Goal: Task Accomplishment & Management: Complete application form

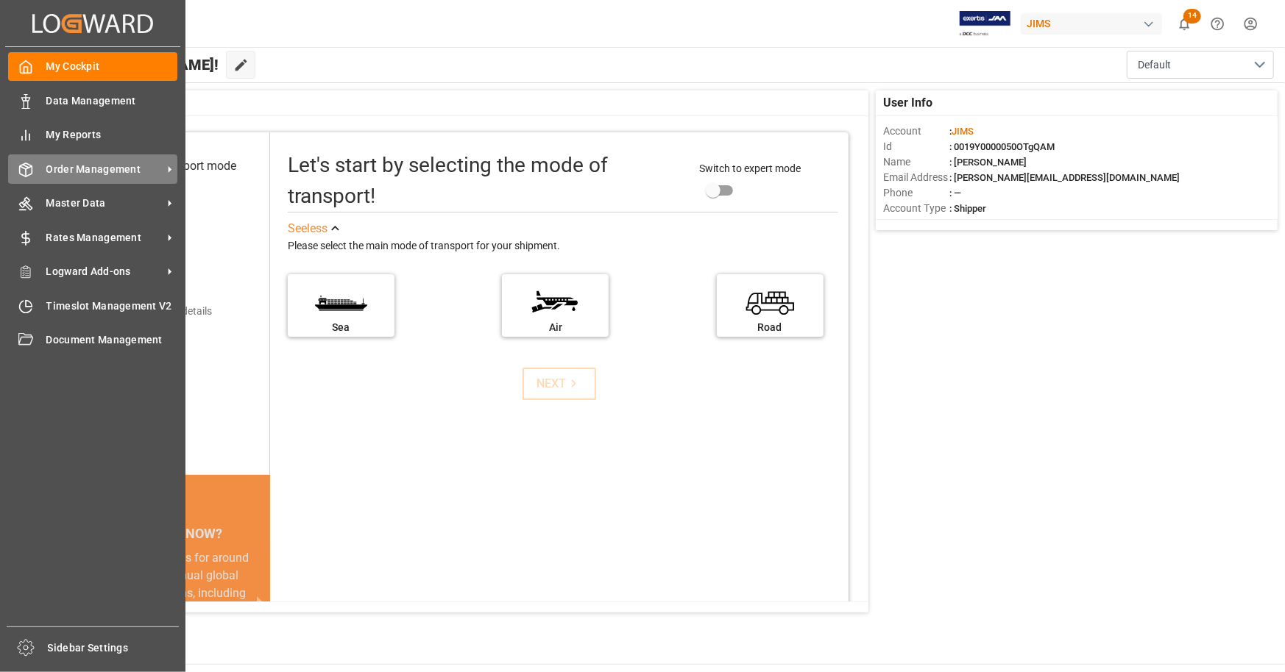
click at [71, 172] on span "Order Management" at bounding box center [104, 169] width 116 height 15
click at [100, 174] on span "Order Management" at bounding box center [104, 169] width 116 height 15
click at [113, 172] on span "Order Management" at bounding box center [104, 169] width 116 height 15
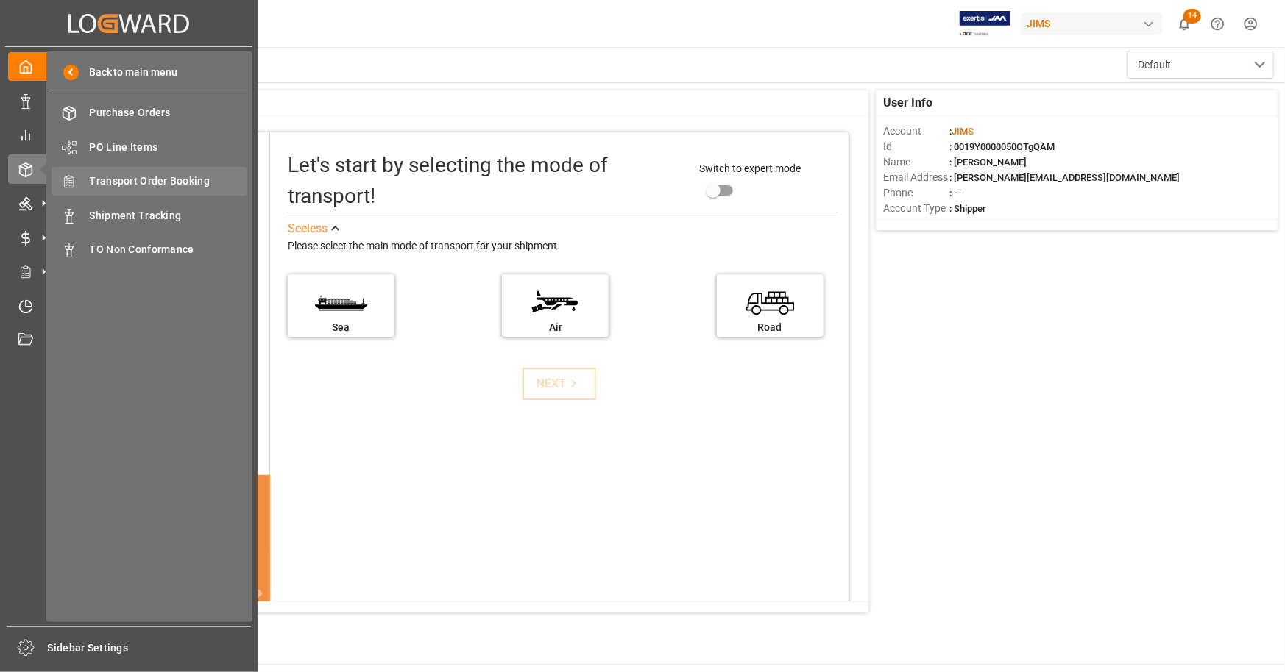
click at [187, 180] on span "Transport Order Booking" at bounding box center [169, 181] width 158 height 15
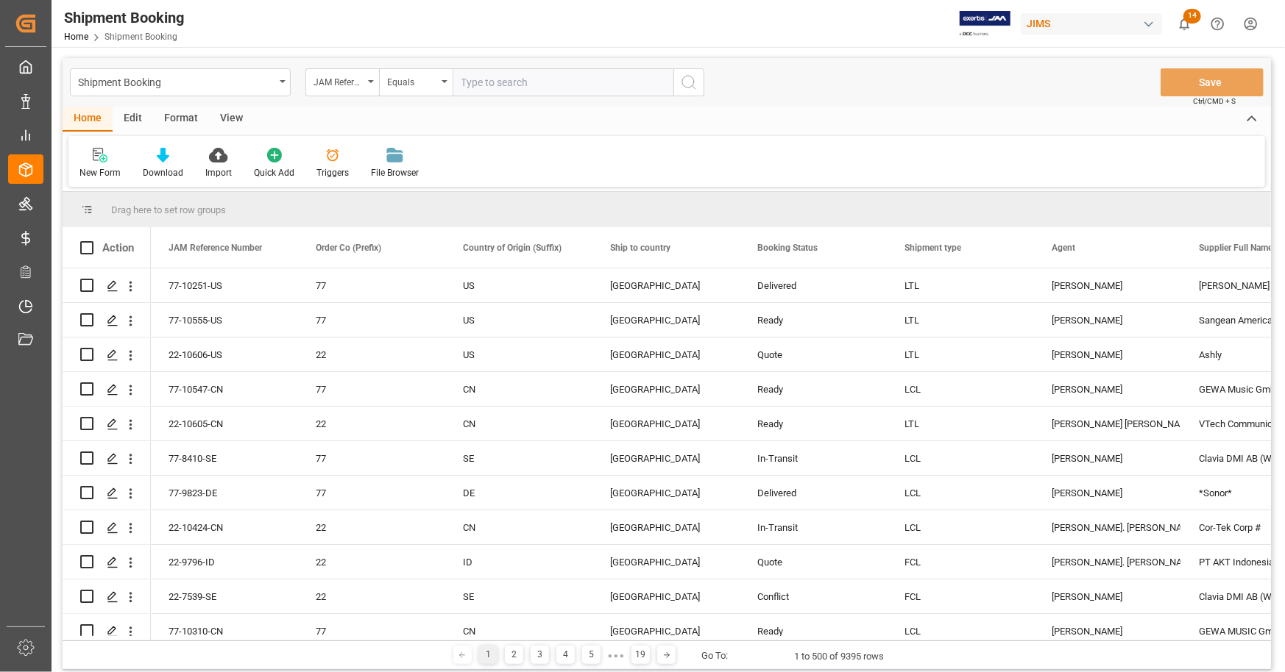
paste input "22-9496-CN"
type input "22-9496-CN"
click at [687, 82] on icon "search button" at bounding box center [689, 83] width 18 height 18
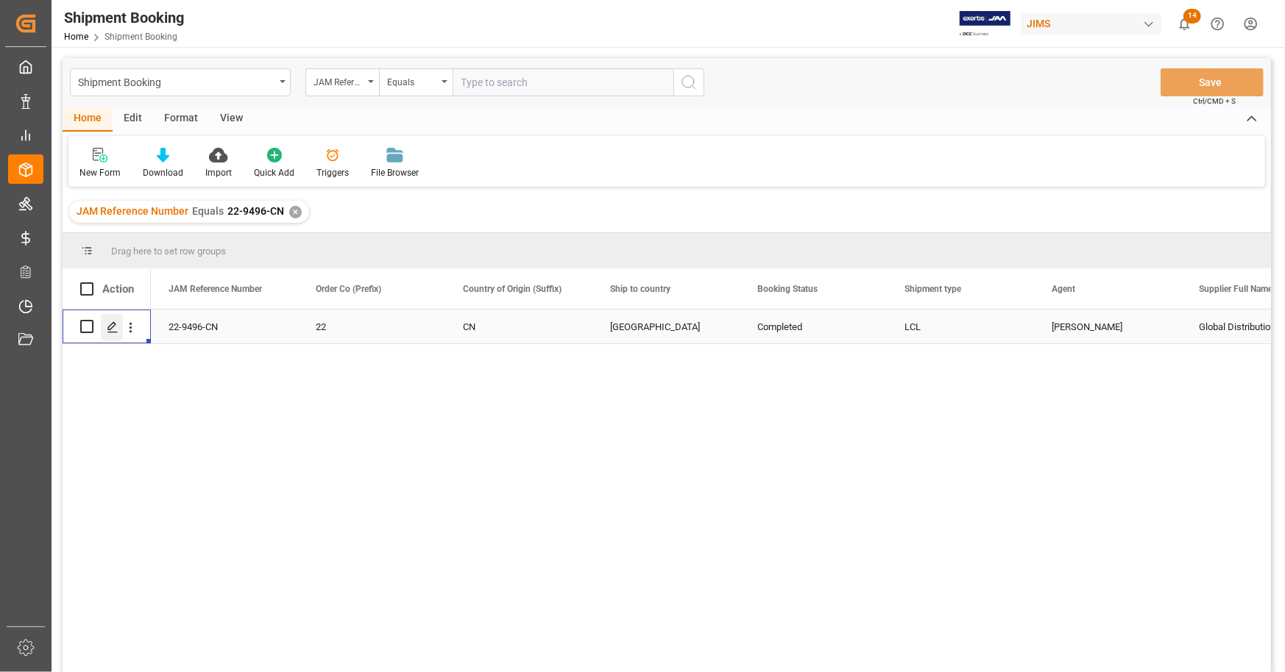
click at [116, 328] on icon "Press SPACE to select this row." at bounding box center [113, 327] width 12 height 12
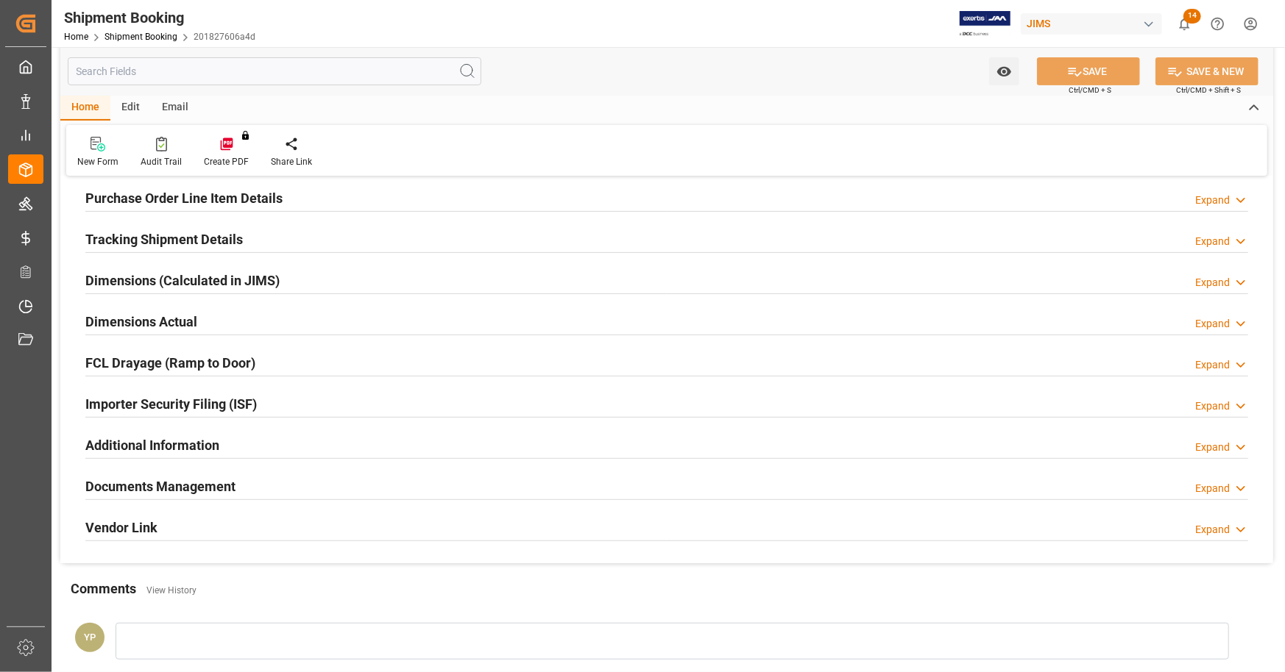
scroll to position [294, 0]
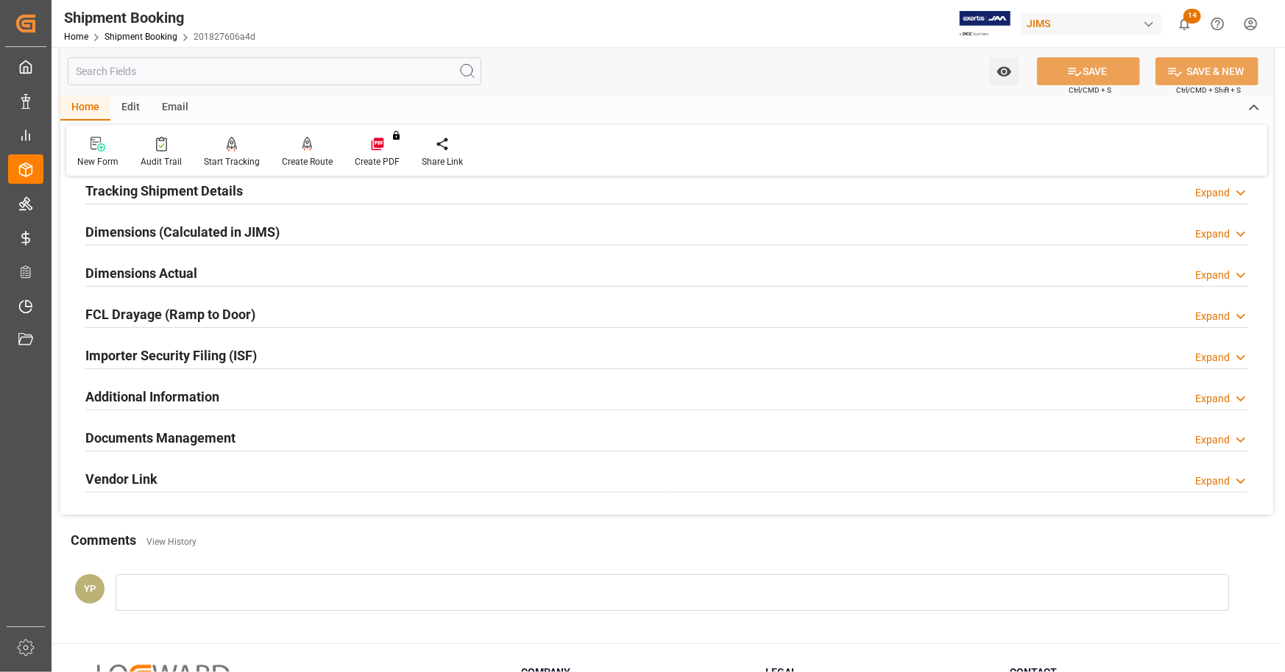
click at [176, 433] on h2 "Documents Management" at bounding box center [160, 438] width 150 height 20
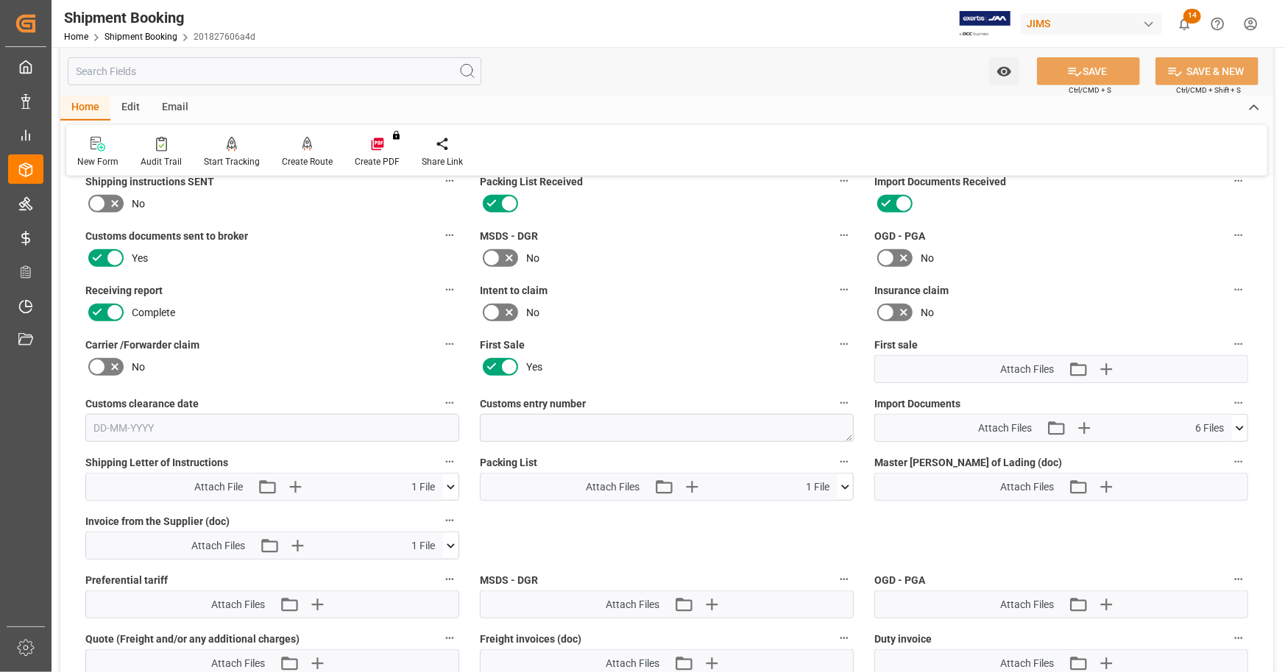
scroll to position [589, 0]
click at [1242, 424] on icon at bounding box center [1239, 426] width 8 height 4
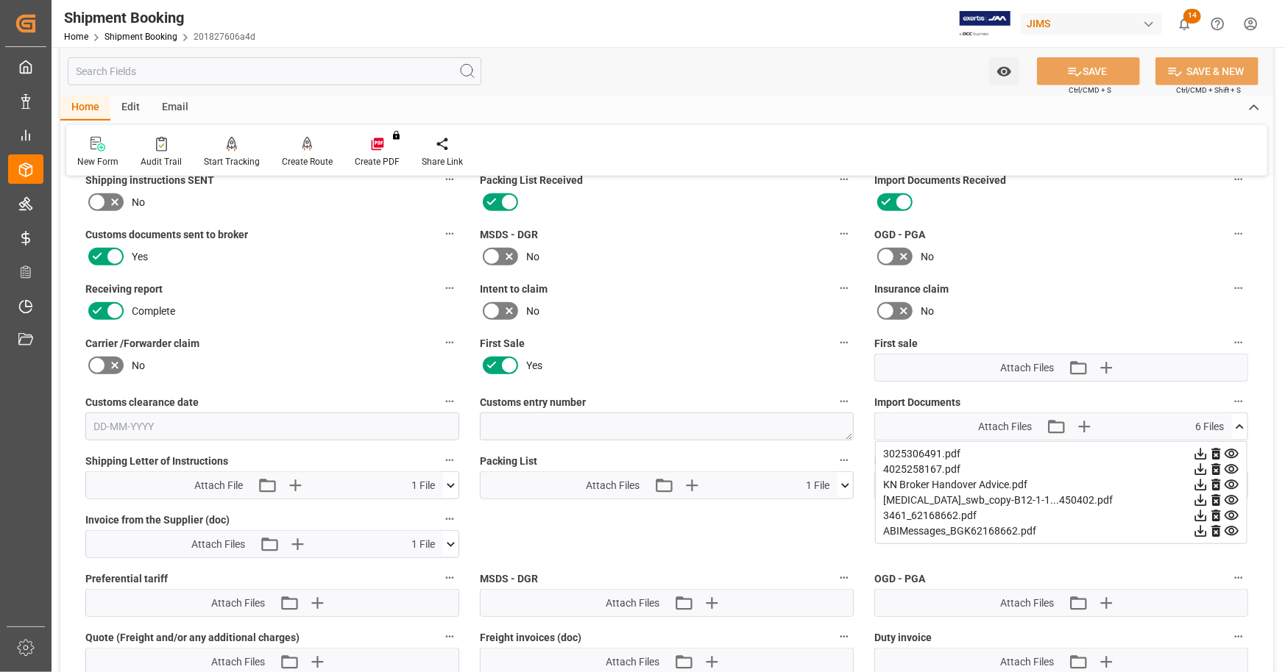
click at [1199, 498] on icon at bounding box center [1200, 500] width 15 height 15
click at [1201, 454] on icon at bounding box center [1200, 454] width 15 height 15
click at [1203, 469] on icon at bounding box center [1200, 469] width 15 height 15
click at [1232, 275] on div "Insurance claim No" at bounding box center [1061, 301] width 394 height 54
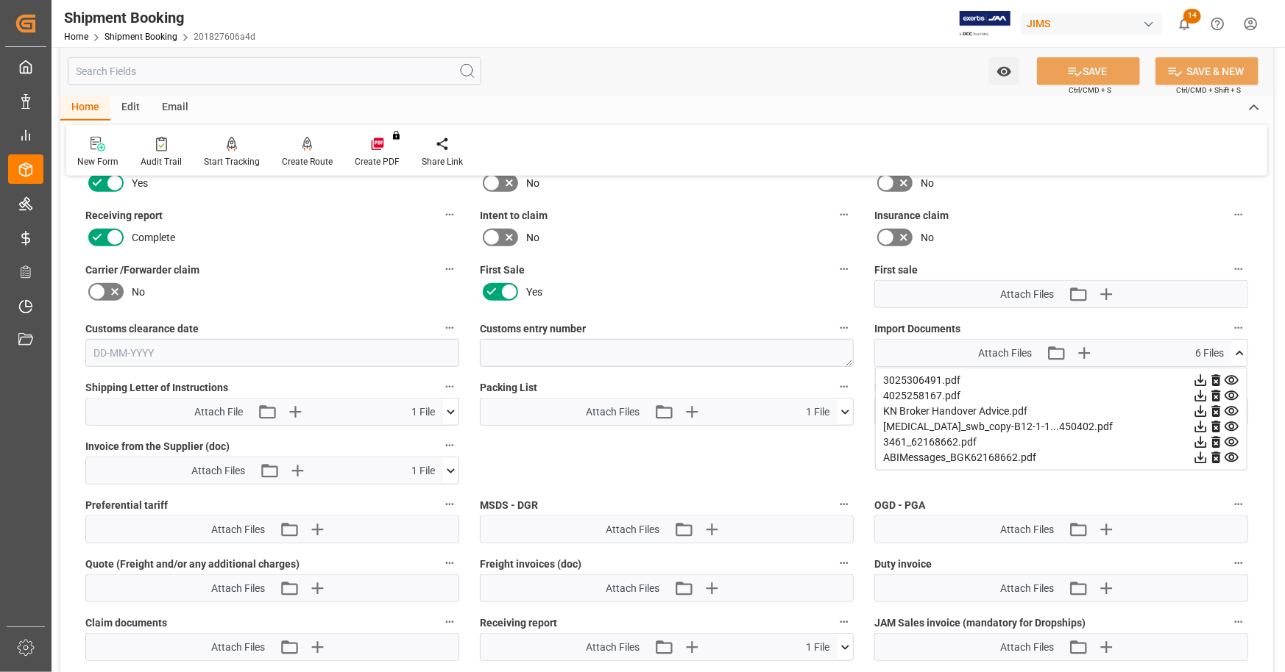
scroll to position [736, 0]
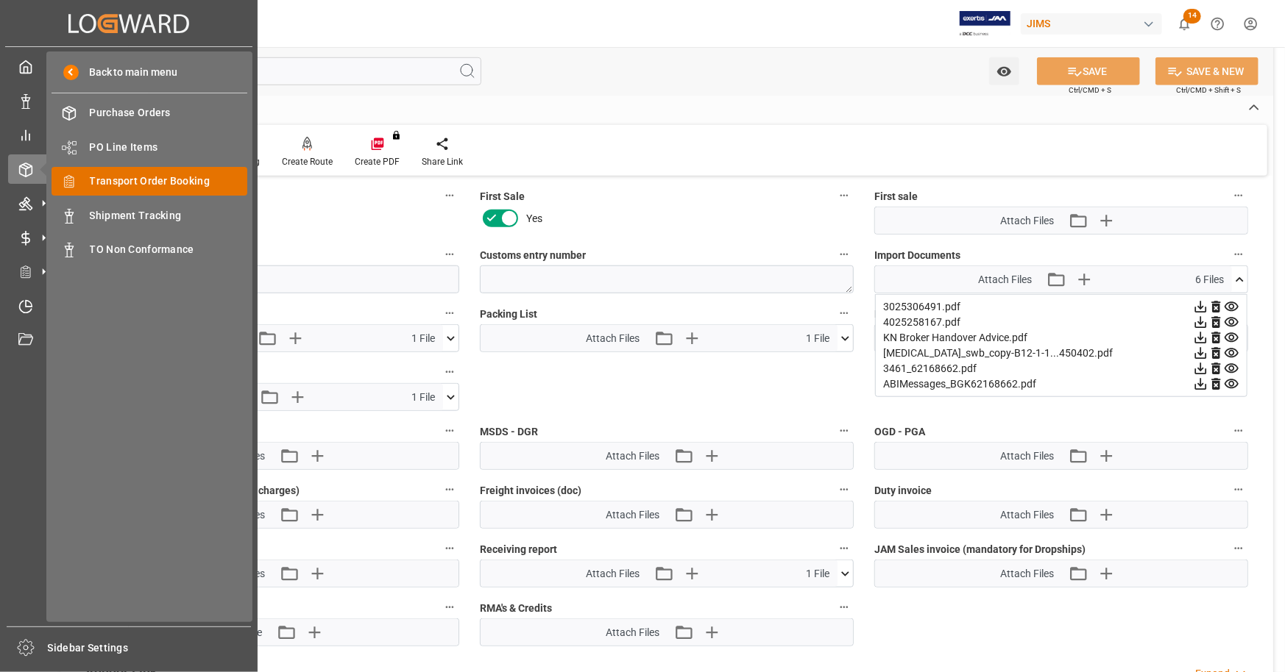
click at [172, 179] on span "Transport Order Booking" at bounding box center [169, 181] width 158 height 15
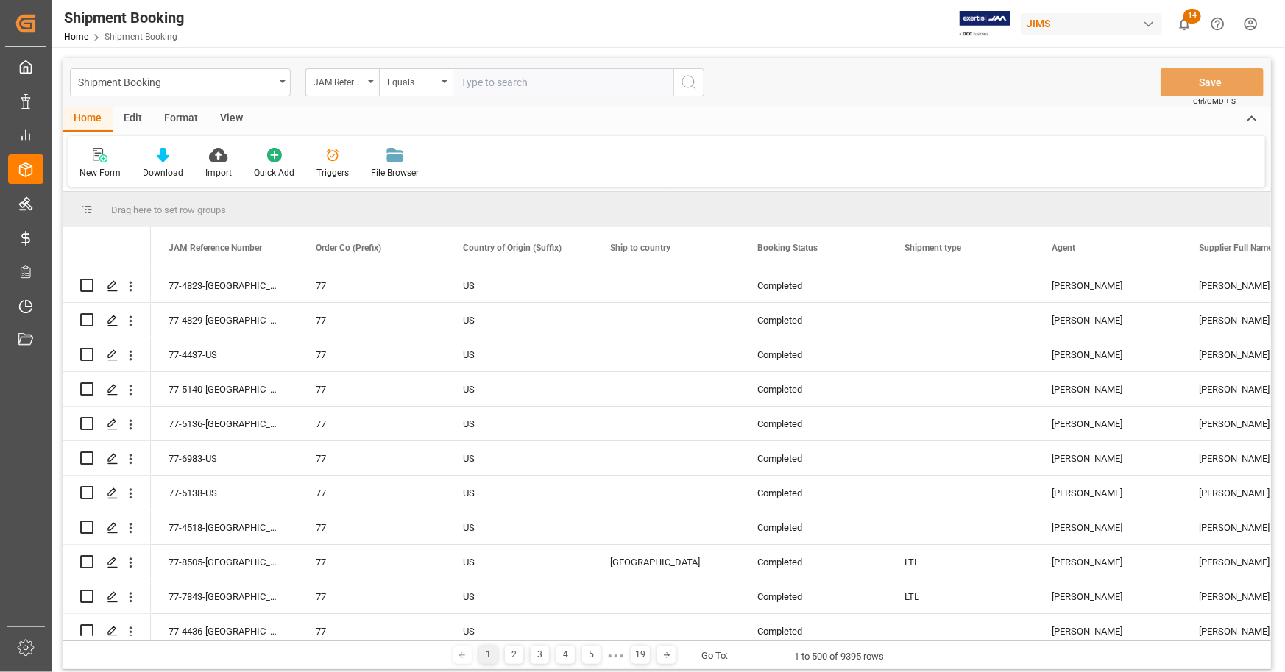
click at [96, 157] on icon at bounding box center [100, 155] width 15 height 15
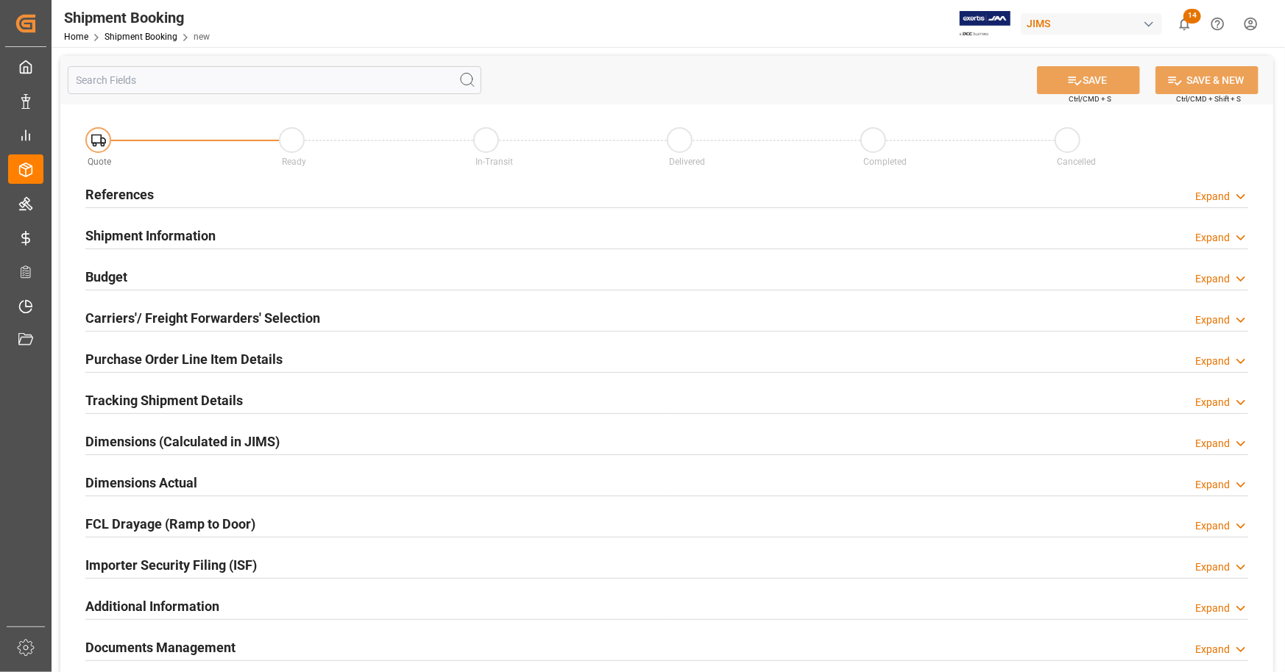
click at [165, 190] on div "References Expand" at bounding box center [666, 194] width 1162 height 28
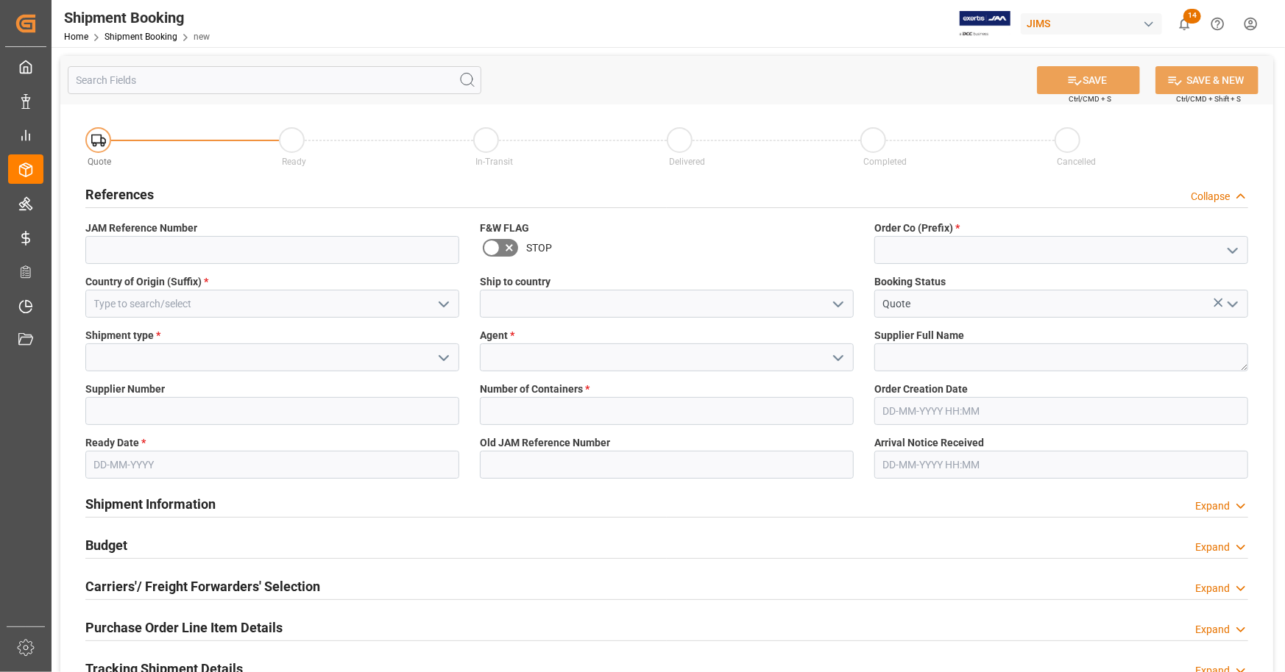
click at [1229, 250] on icon "open menu" at bounding box center [1232, 251] width 18 height 18
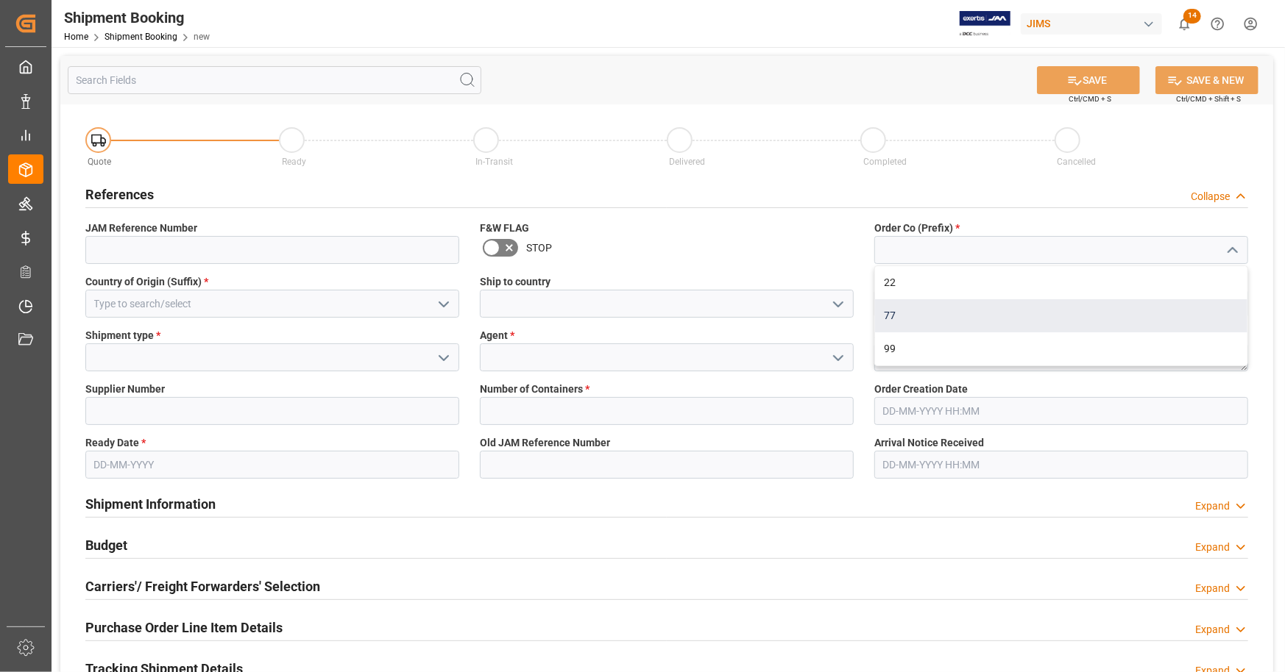
click at [964, 311] on div "77" at bounding box center [1061, 315] width 372 height 33
type input "77"
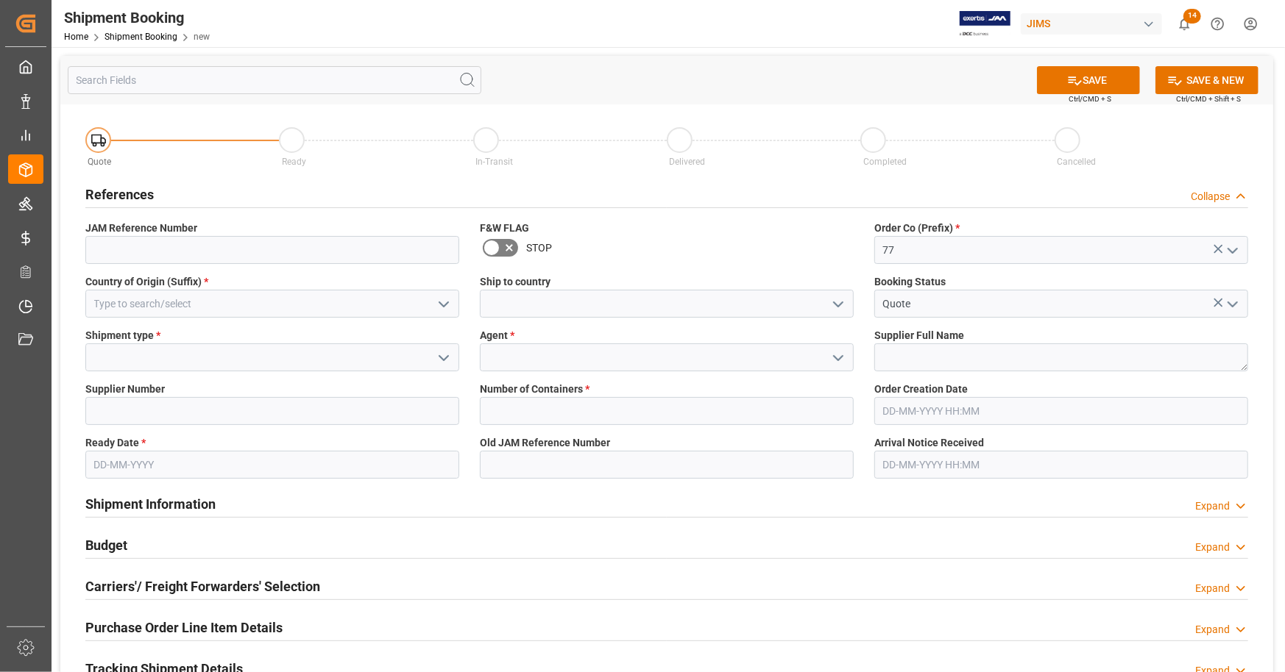
click at [445, 300] on icon "open menu" at bounding box center [444, 305] width 18 height 18
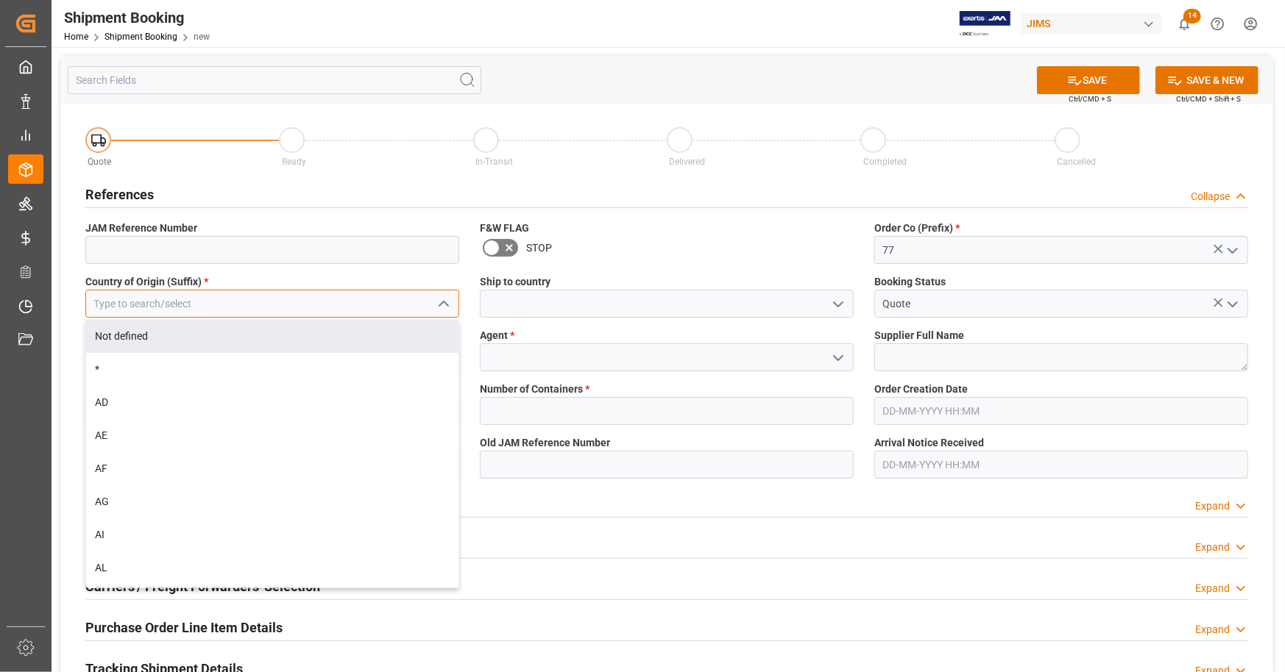
click at [161, 301] on input at bounding box center [272, 304] width 374 height 28
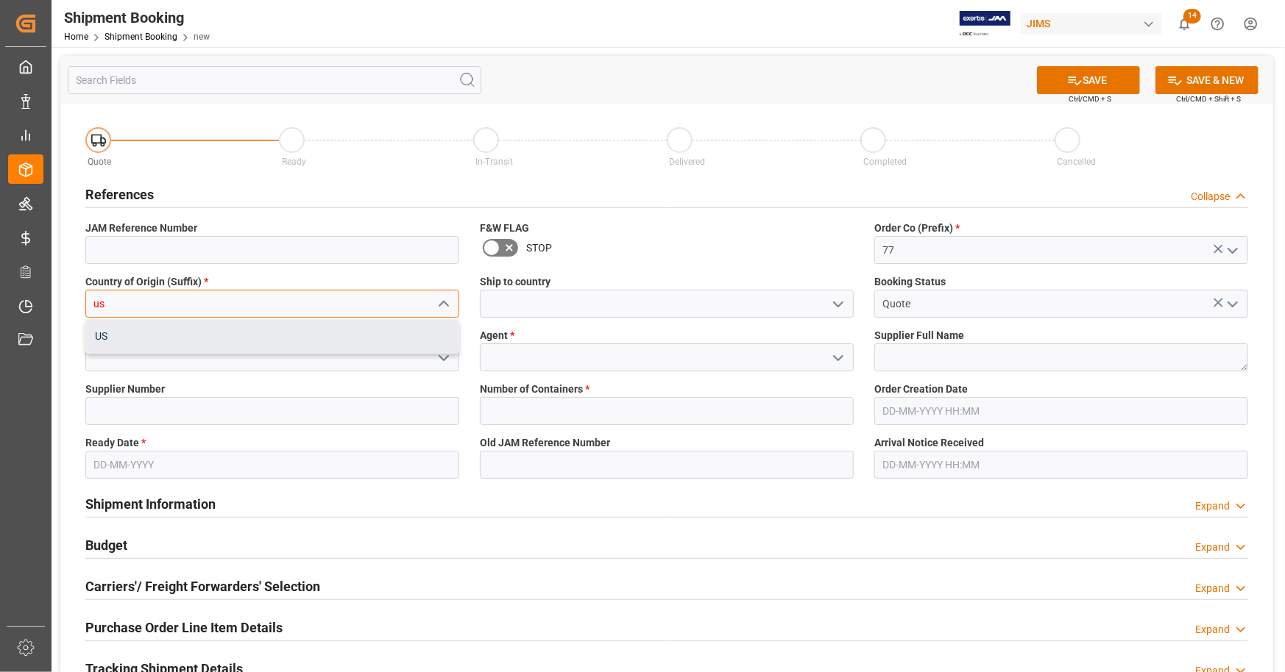
click at [121, 339] on div "US" at bounding box center [272, 336] width 372 height 33
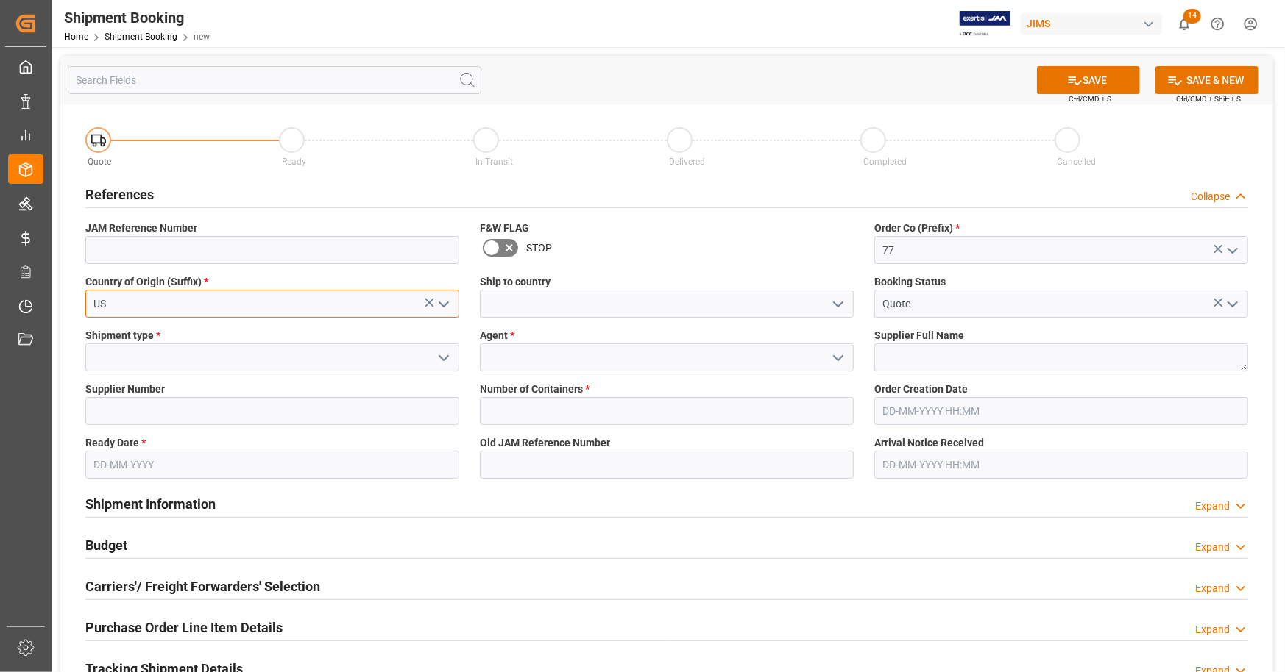
type input "US"
click at [436, 363] on icon "open menu" at bounding box center [444, 358] width 18 height 18
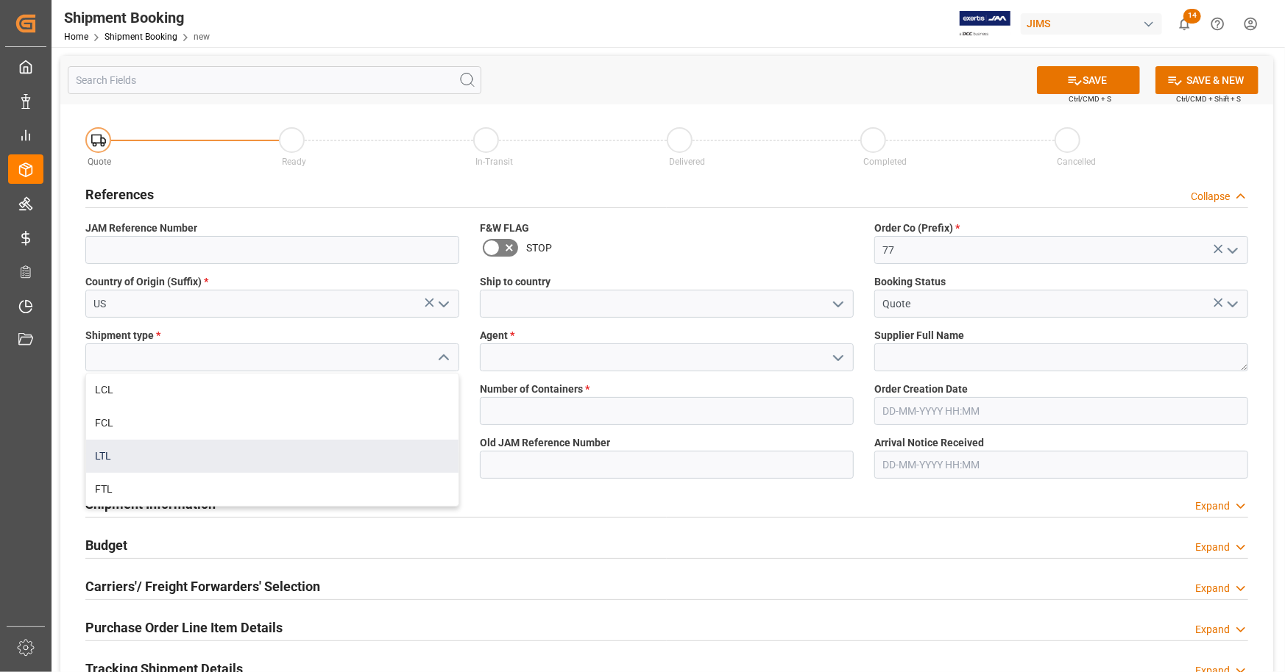
click at [147, 450] on div "LTL" at bounding box center [272, 456] width 372 height 33
type input "LTL"
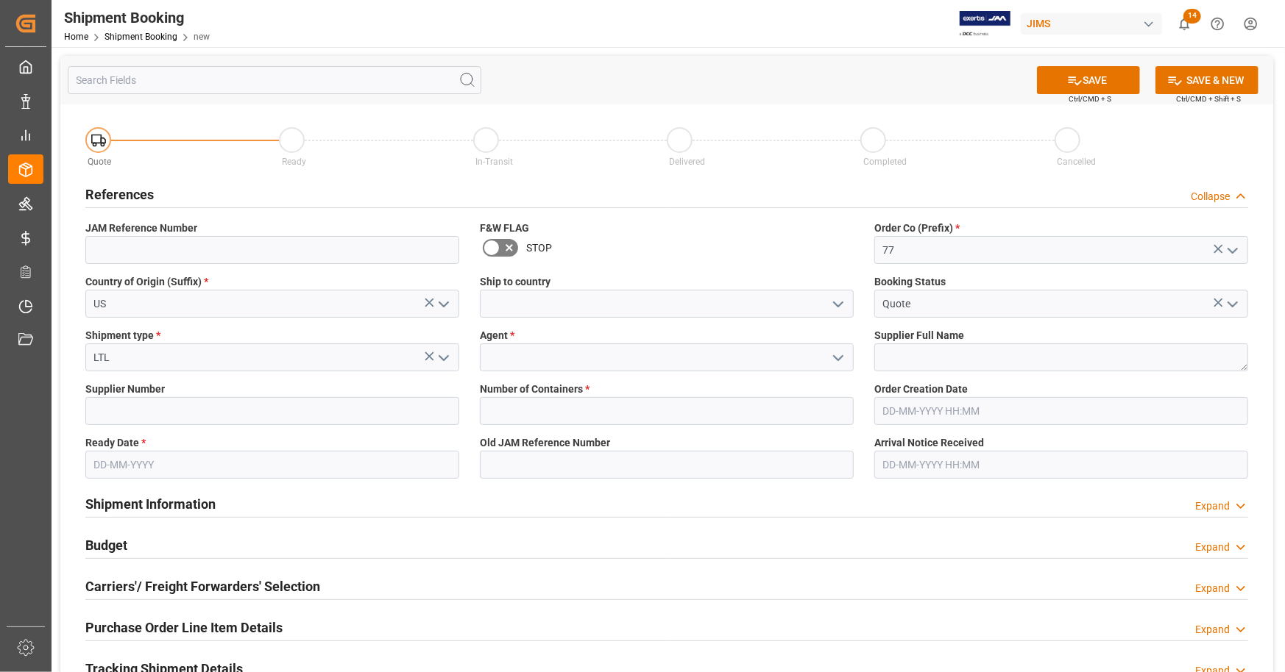
click at [844, 358] on icon "open menu" at bounding box center [838, 358] width 18 height 18
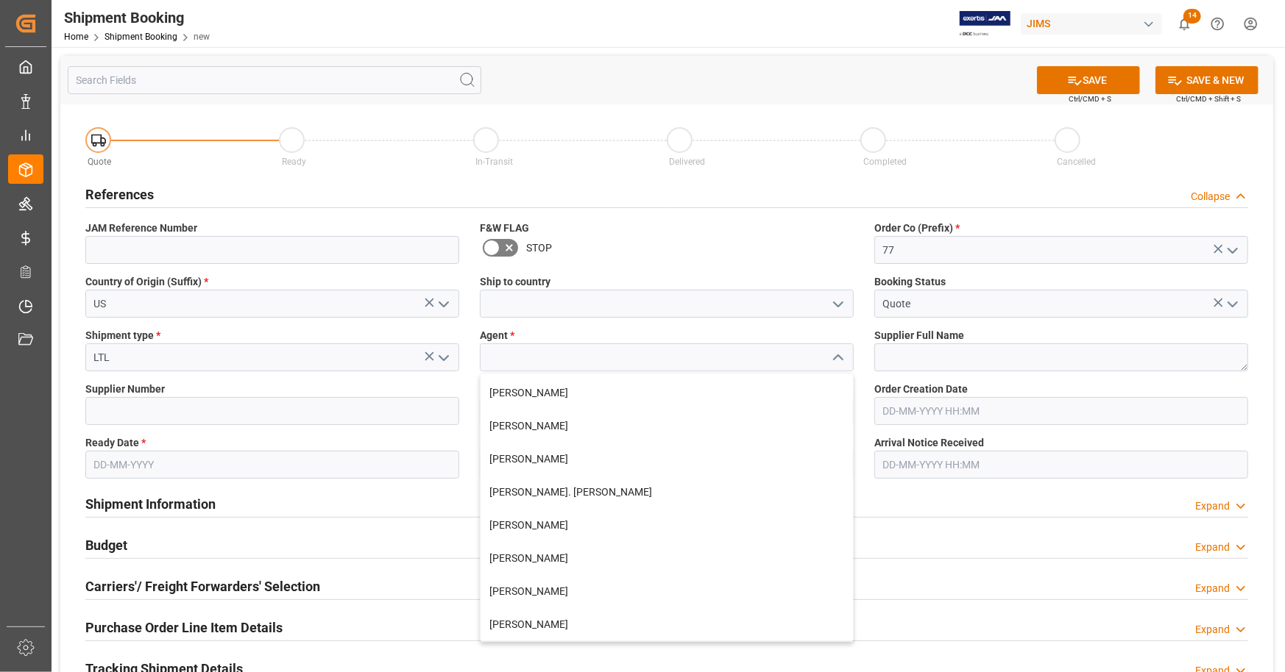
scroll to position [659, 0]
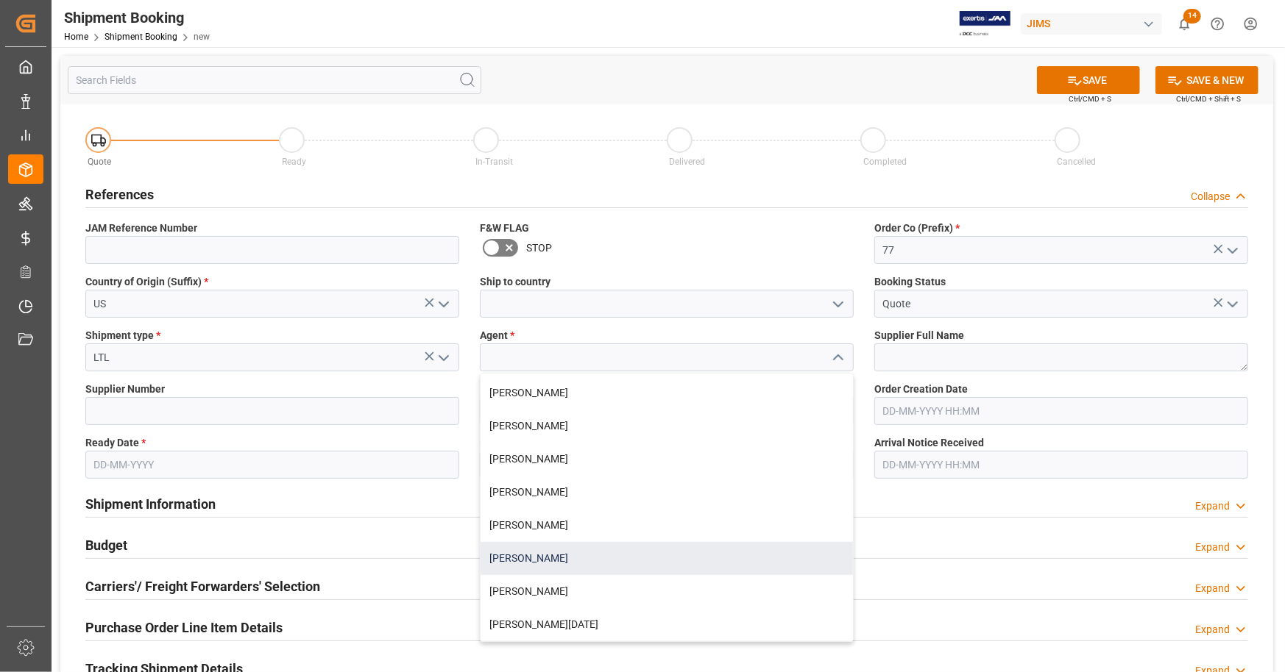
click at [555, 555] on div "[PERSON_NAME]" at bounding box center [666, 558] width 372 height 33
type input "[PERSON_NAME]"
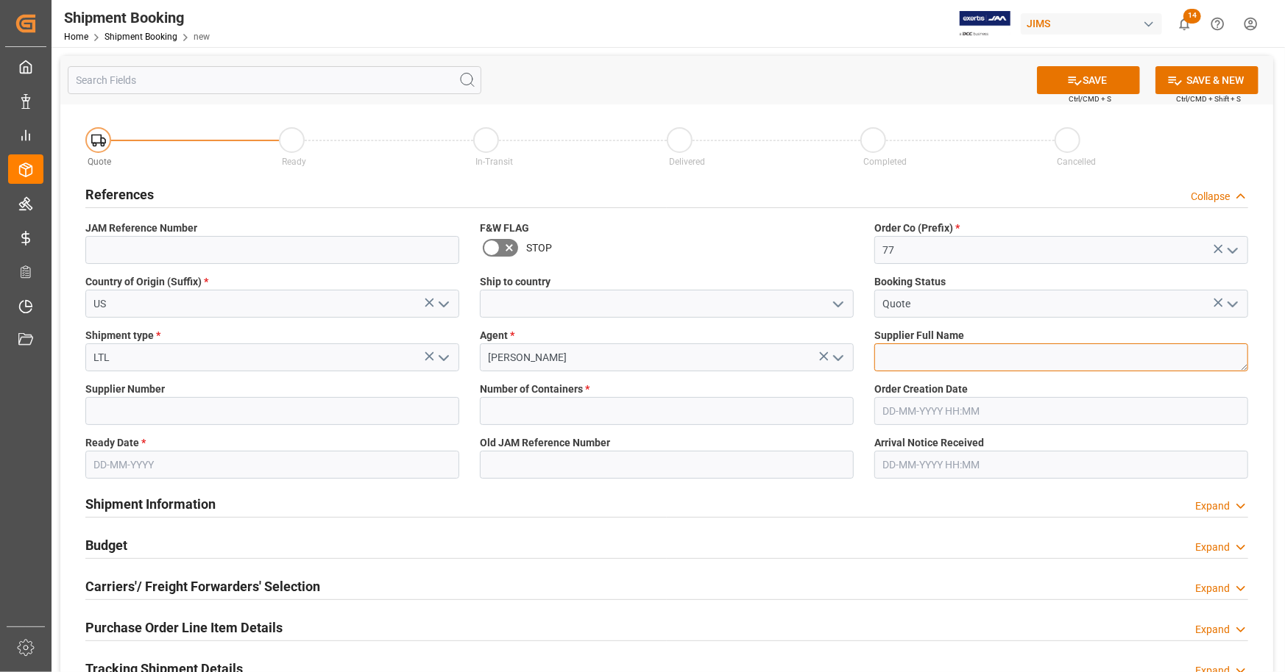
click at [956, 363] on textarea at bounding box center [1061, 358] width 374 height 28
type textarea "GHS Corp"
click at [573, 415] on input "text" at bounding box center [667, 411] width 374 height 28
type input "0"
click at [349, 456] on input "text" at bounding box center [272, 465] width 374 height 28
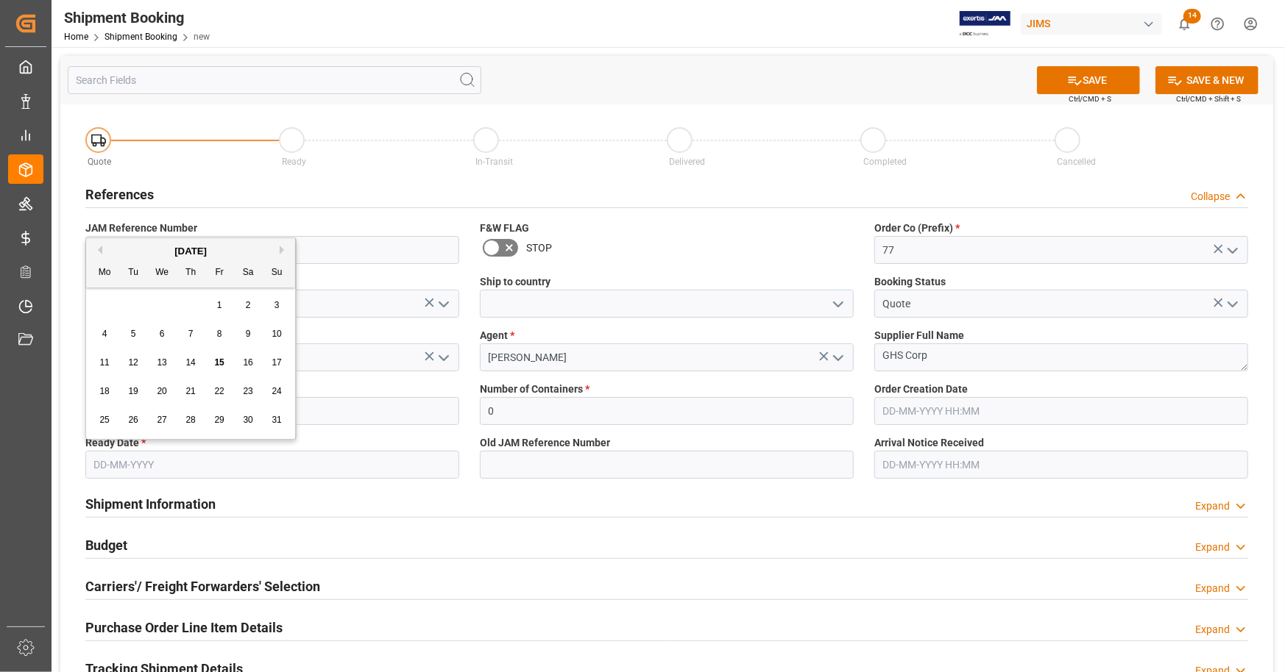
click at [104, 391] on span "18" at bounding box center [104, 391] width 10 height 10
type input "[DATE]"
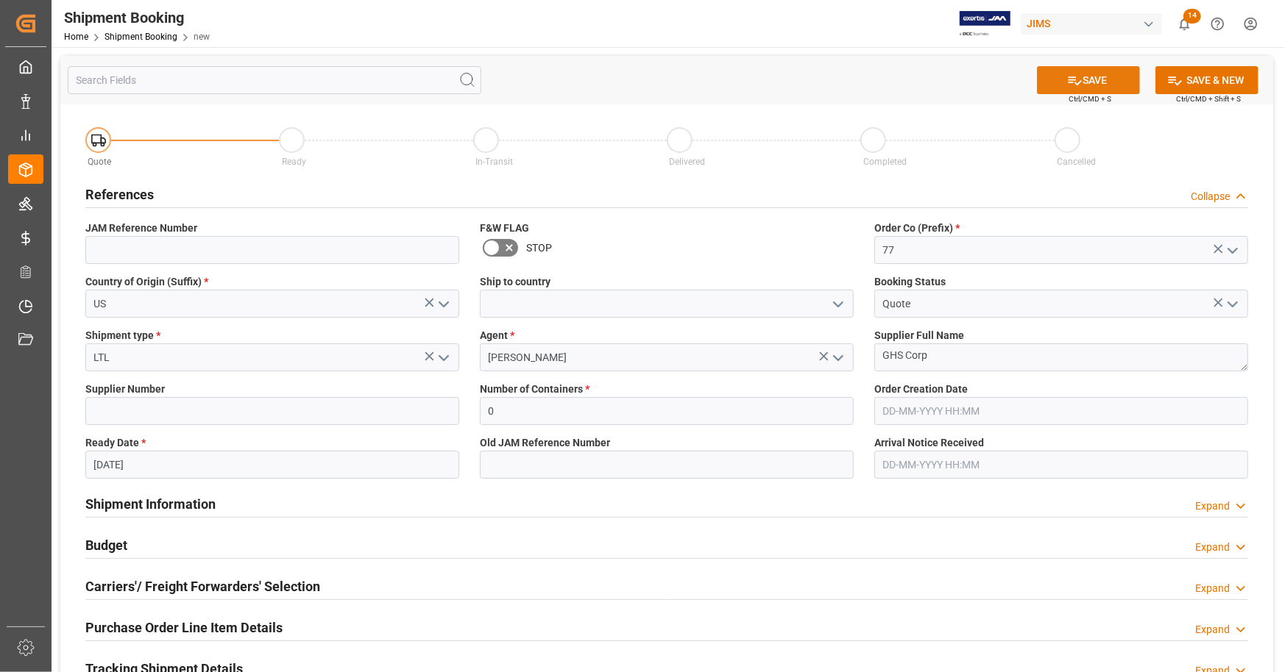
click at [1093, 78] on button "SAVE" at bounding box center [1088, 80] width 103 height 28
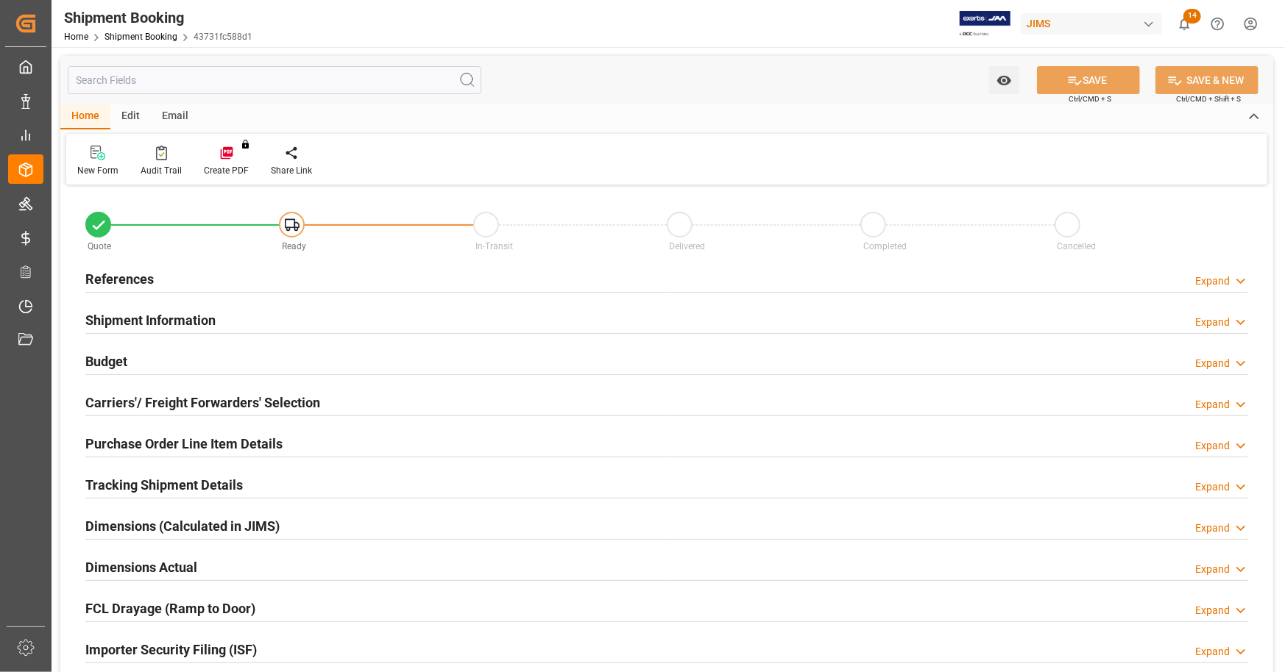
type input "0"
type input "[DATE]"
click at [177, 285] on div "References Expand" at bounding box center [666, 278] width 1162 height 28
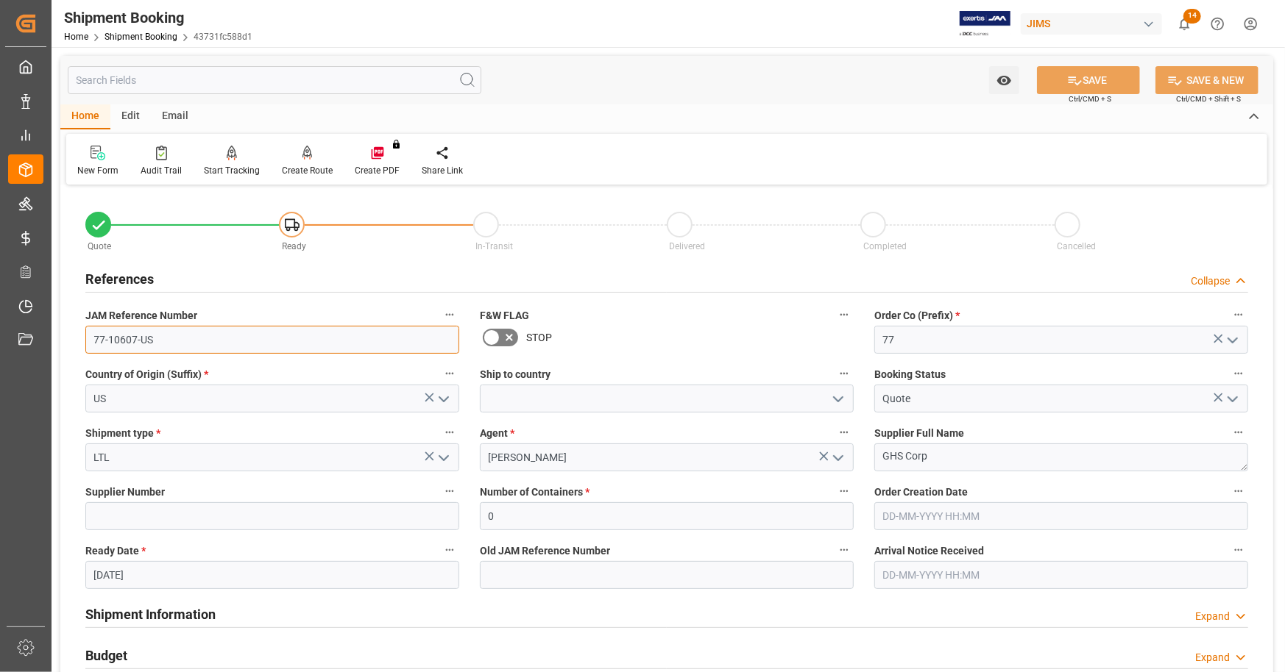
drag, startPoint x: 157, startPoint y: 340, endPoint x: 68, endPoint y: 343, distance: 89.1
click at [68, 343] on div "Quote Ready In-Transit Delivered Completed Cancelled References Collapse JAM Re…" at bounding box center [666, 646] width 1212 height 914
